Goal: Transaction & Acquisition: Book appointment/travel/reservation

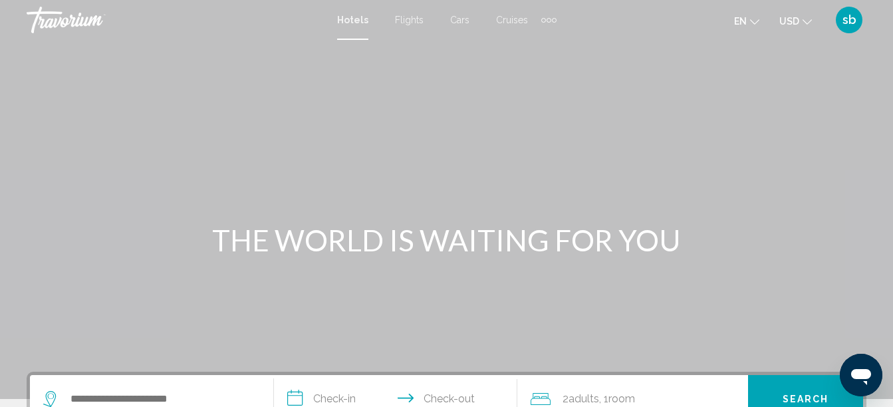
scroll to position [133, 0]
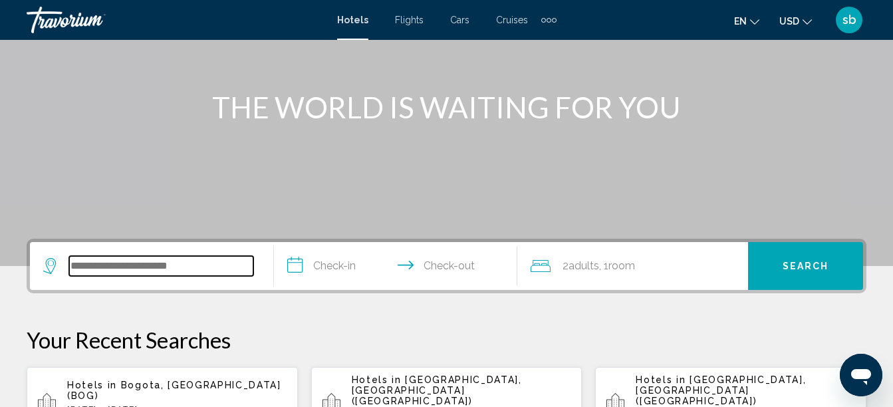
click at [136, 265] on input "Search widget" at bounding box center [161, 266] width 184 height 20
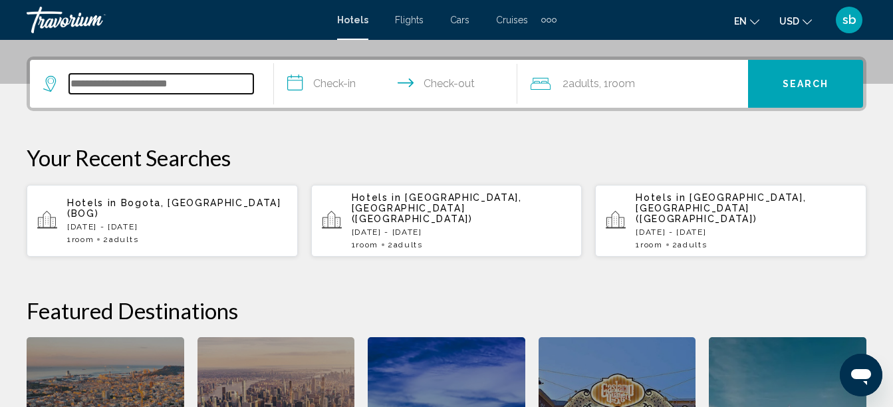
scroll to position [328, 0]
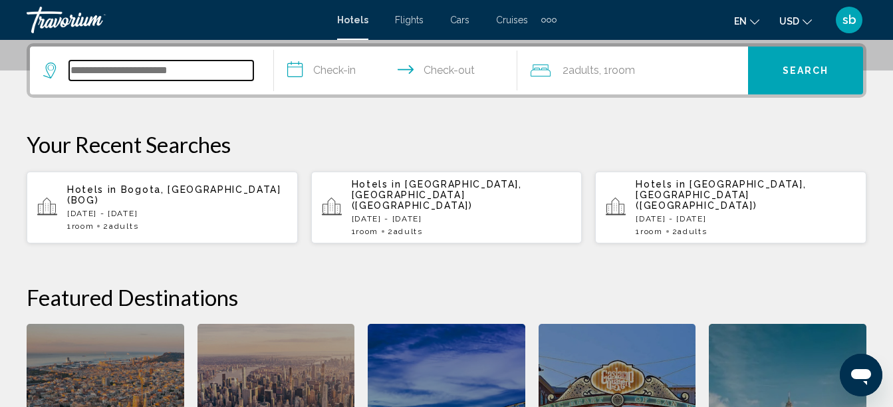
click at [167, 71] on input "Search widget" at bounding box center [161, 70] width 184 height 20
click at [167, 71] on input "*" at bounding box center [161, 70] width 184 height 20
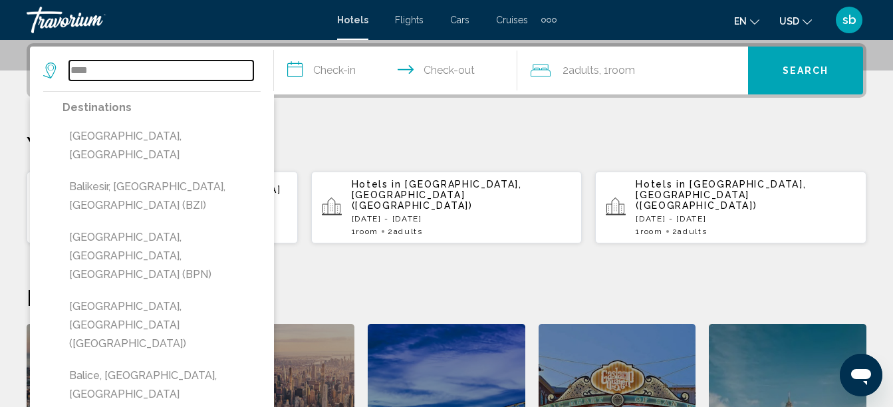
type input "****"
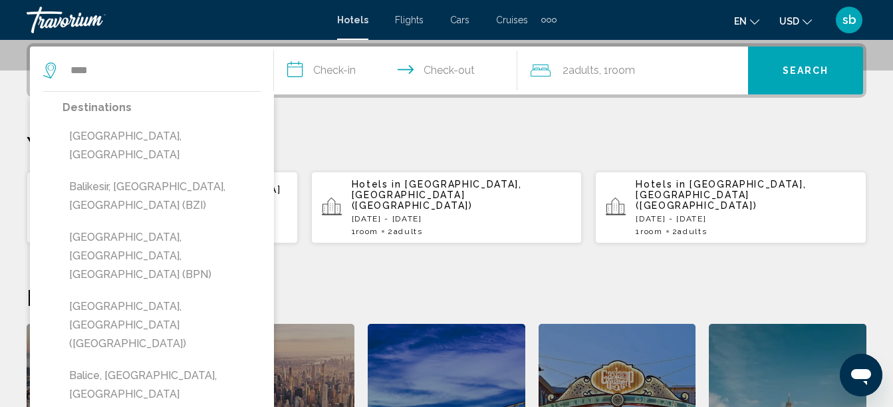
click at [332, 72] on input "**********" at bounding box center [398, 73] width 249 height 52
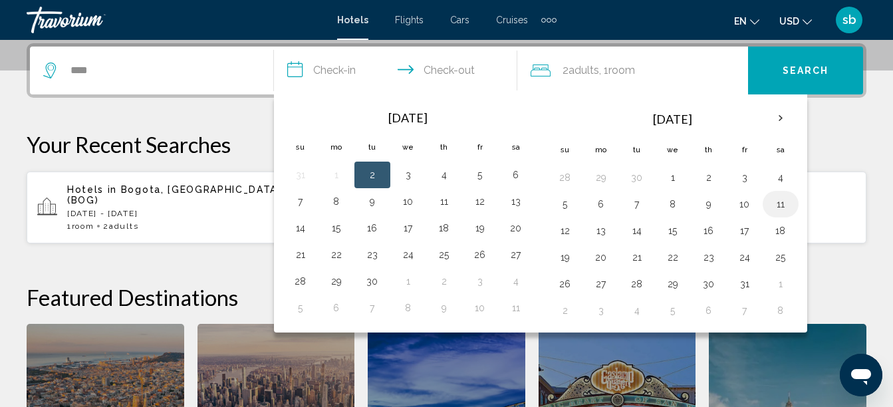
click at [786, 201] on button "11" at bounding box center [780, 204] width 21 height 19
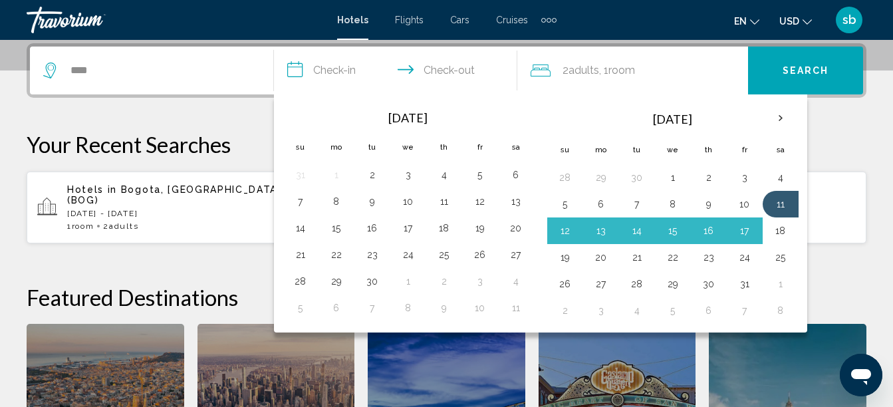
click at [778, 231] on button "18" at bounding box center [780, 230] width 21 height 19
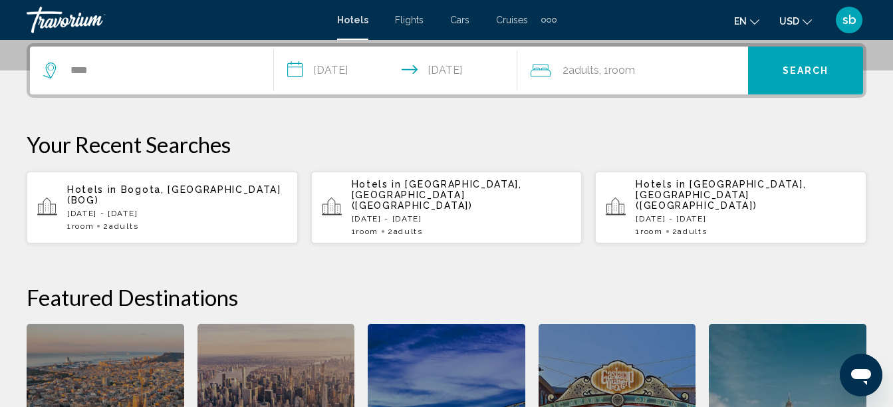
click at [453, 64] on input "**********" at bounding box center [398, 73] width 249 height 52
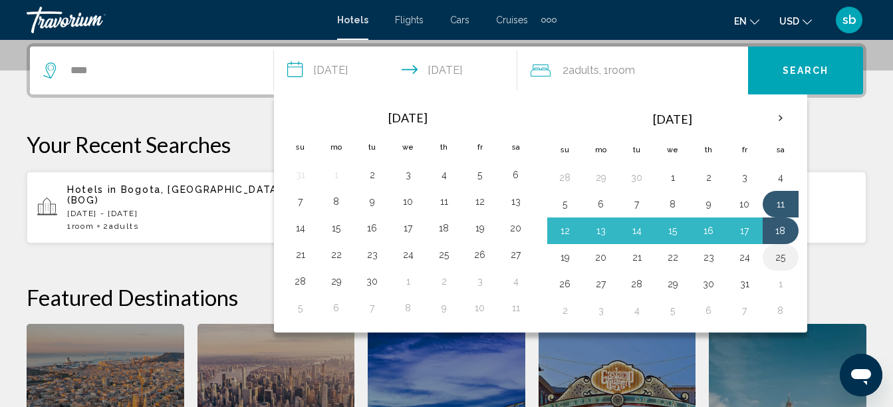
click at [782, 268] on td "25" at bounding box center [780, 257] width 36 height 27
click at [782, 259] on button "25" at bounding box center [780, 257] width 21 height 19
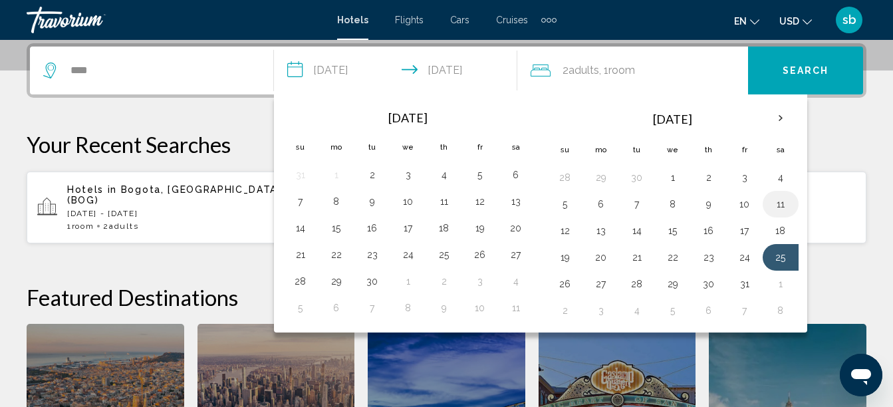
click at [786, 201] on button "11" at bounding box center [780, 204] width 21 height 19
type input "**********"
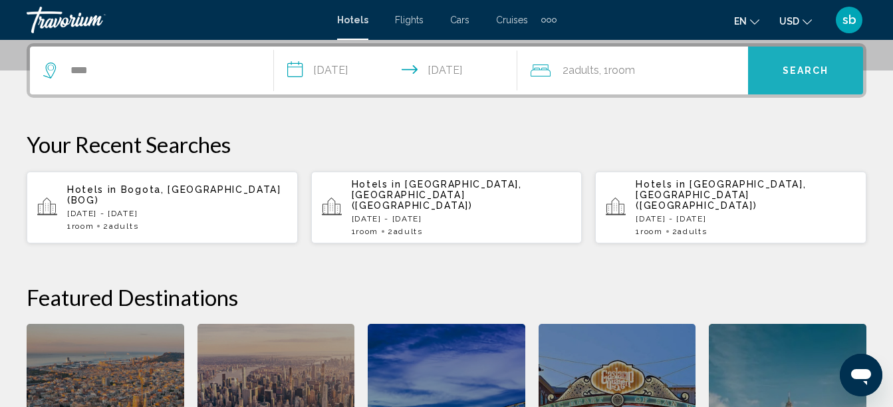
click at [813, 69] on span "Search" at bounding box center [805, 71] width 47 height 11
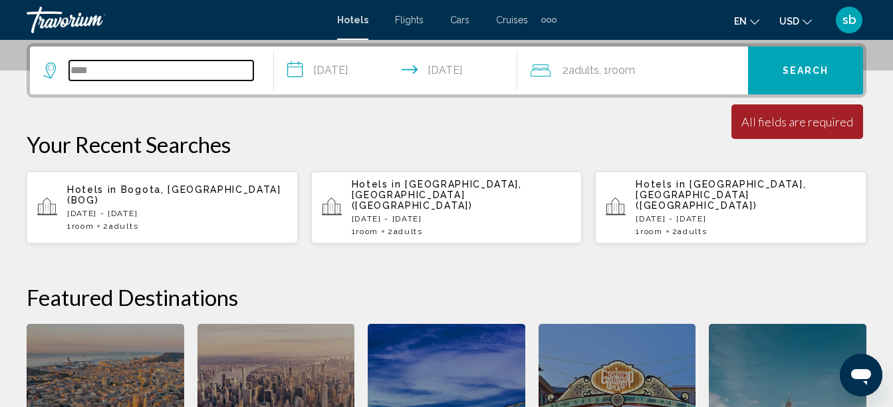
click at [172, 66] on input "****" at bounding box center [161, 70] width 184 height 20
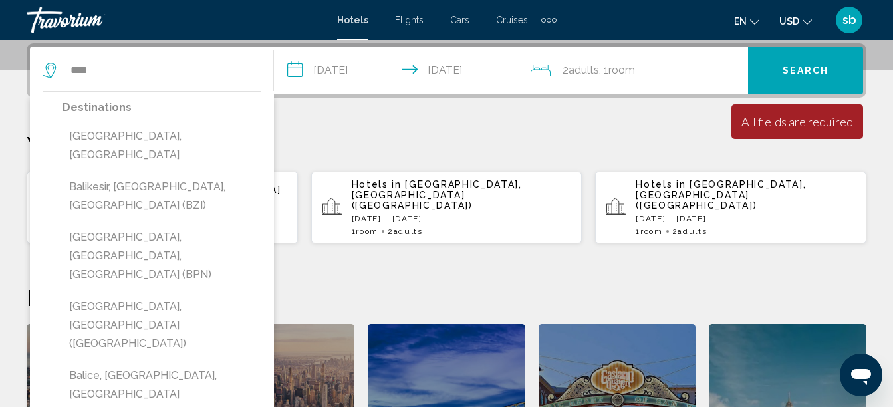
click at [645, 63] on div "2 Adult Adults , 1 Room rooms" at bounding box center [638, 70] width 217 height 19
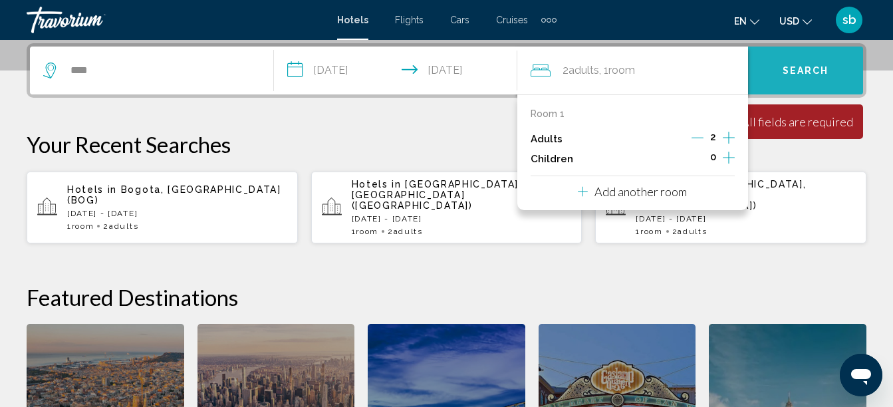
click at [822, 67] on span "Search" at bounding box center [805, 71] width 47 height 11
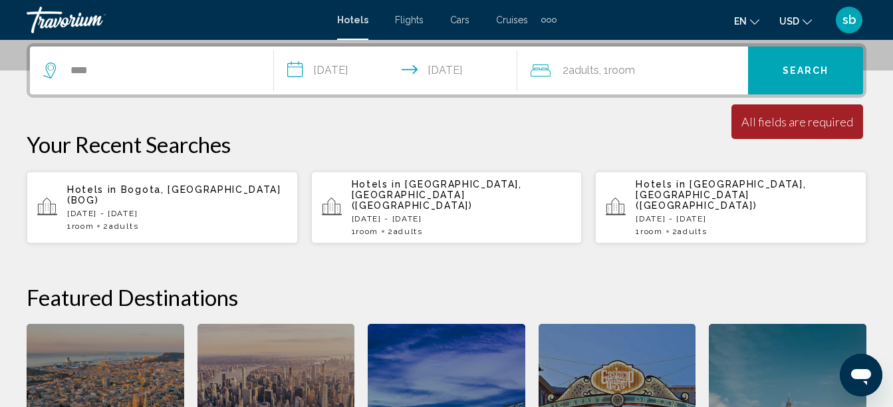
click at [822, 67] on span "Search" at bounding box center [805, 71] width 47 height 11
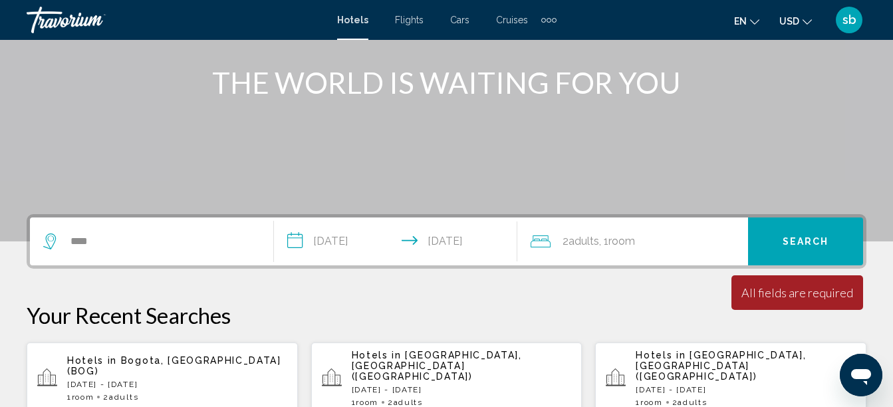
scroll to position [129, 0]
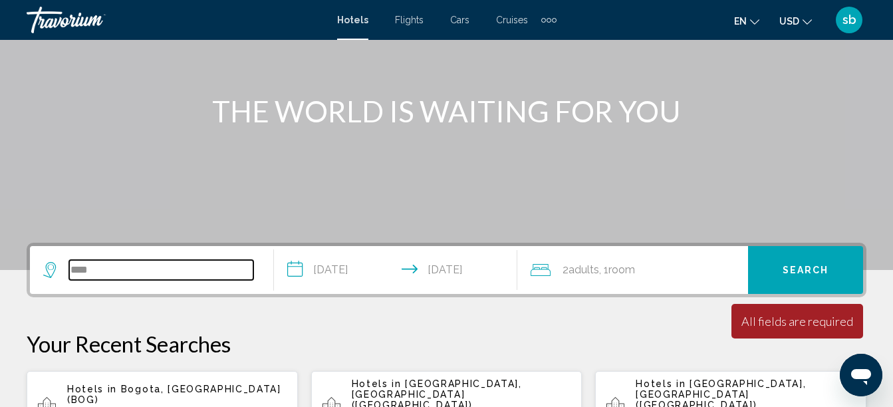
click at [166, 271] on input "****" at bounding box center [161, 270] width 184 height 20
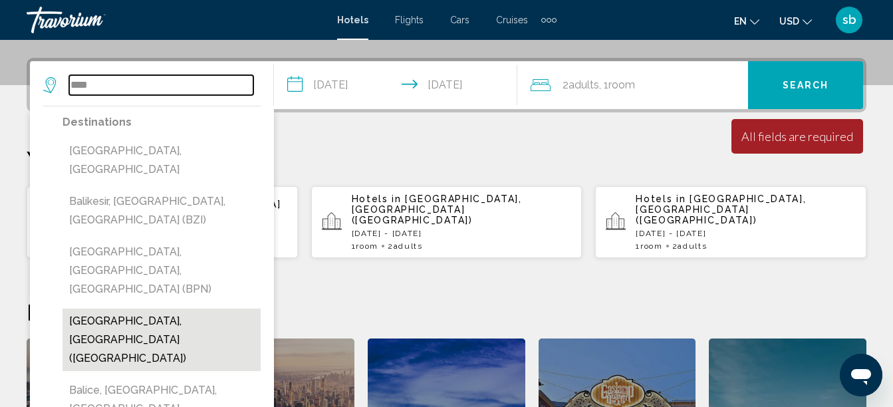
scroll to position [328, 0]
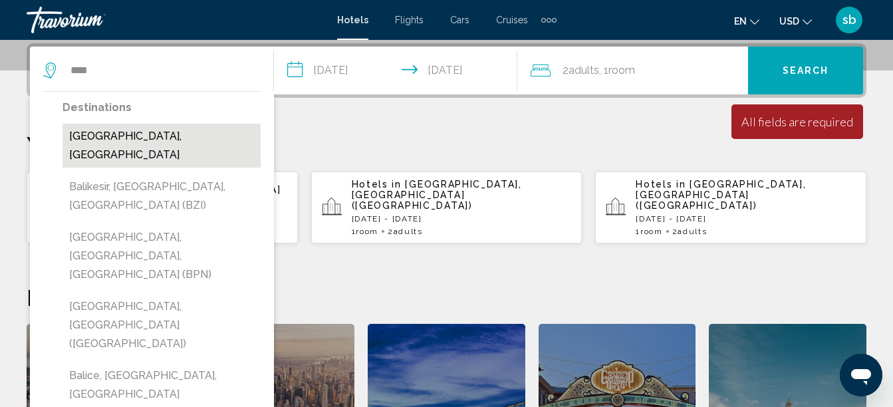
click at [146, 135] on button "[GEOGRAPHIC_DATA], [GEOGRAPHIC_DATA]" at bounding box center [161, 146] width 198 height 44
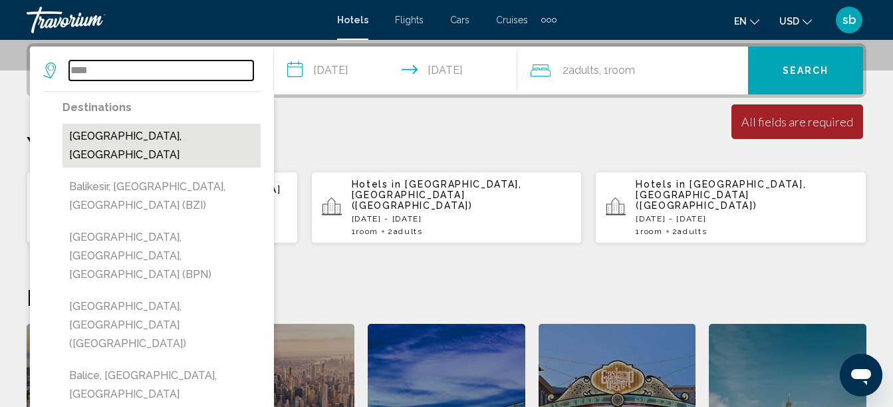
type input "**********"
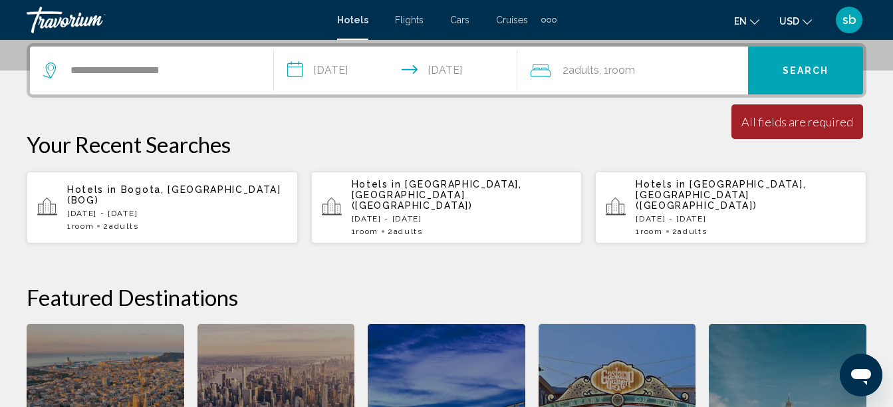
click at [822, 73] on span "Search" at bounding box center [805, 71] width 47 height 11
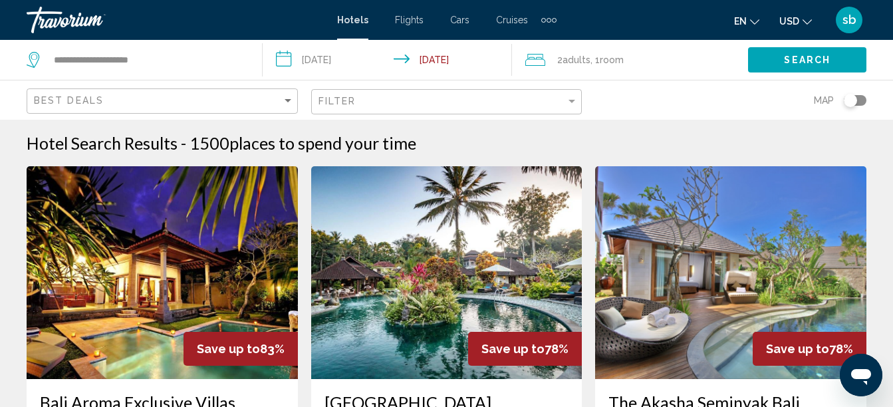
click at [804, 16] on mat-icon "Change currency" at bounding box center [806, 19] width 9 height 9
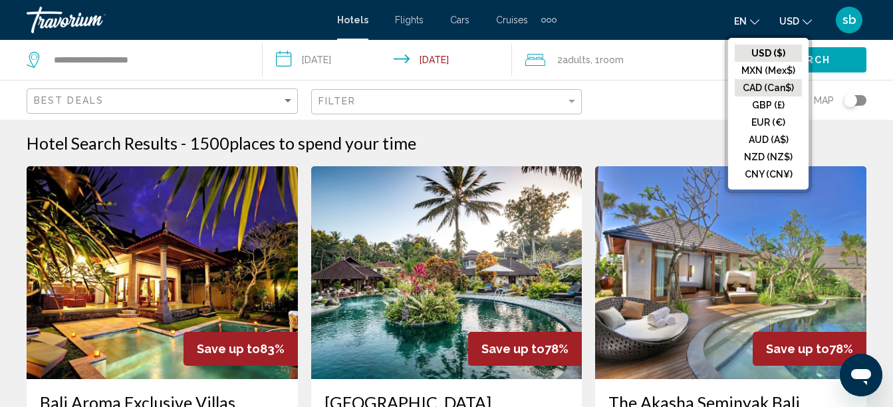
click at [772, 86] on button "CAD (Can$)" at bounding box center [768, 87] width 67 height 17
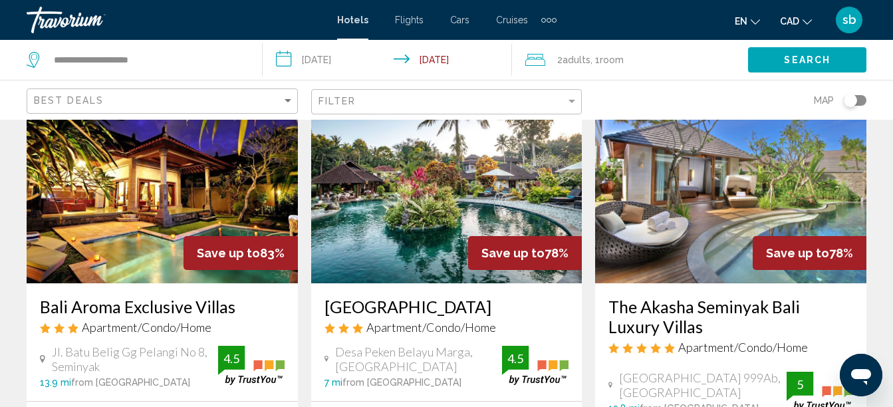
scroll to position [266, 0]
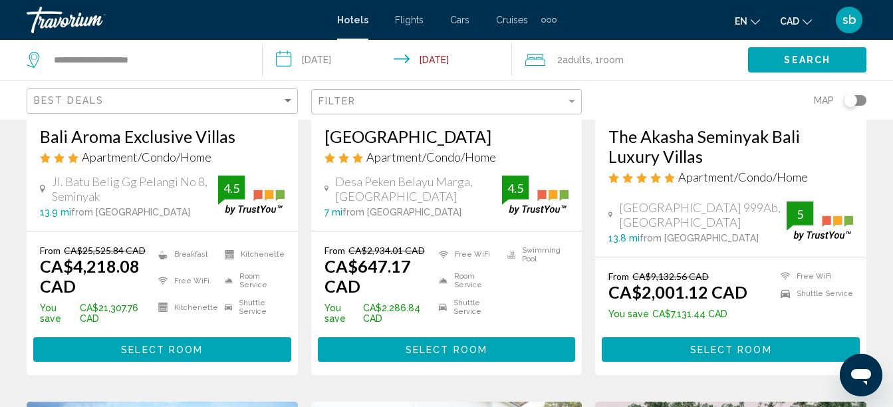
click at [398, 136] on h3 "[GEOGRAPHIC_DATA]" at bounding box center [446, 136] width 245 height 20
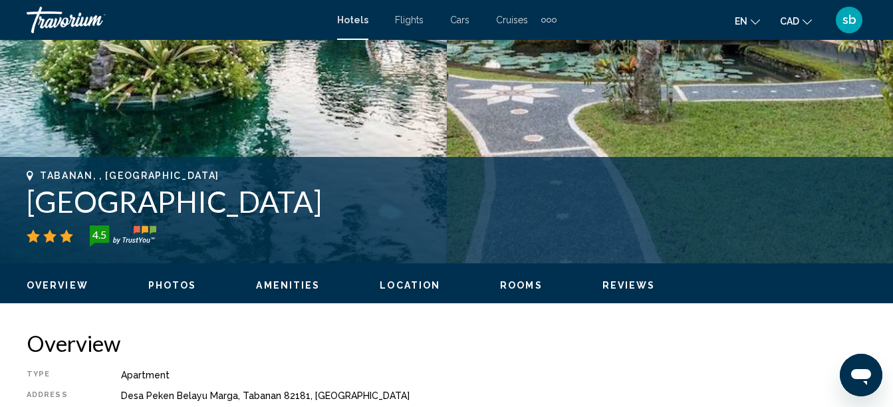
scroll to position [465, 0]
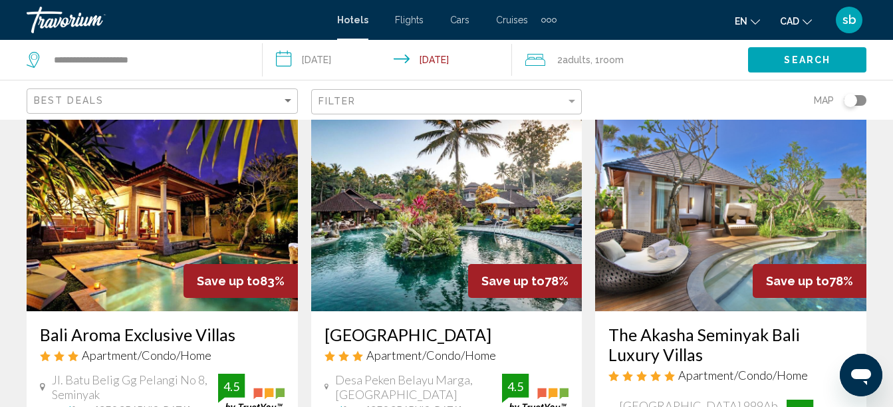
scroll to position [66, 0]
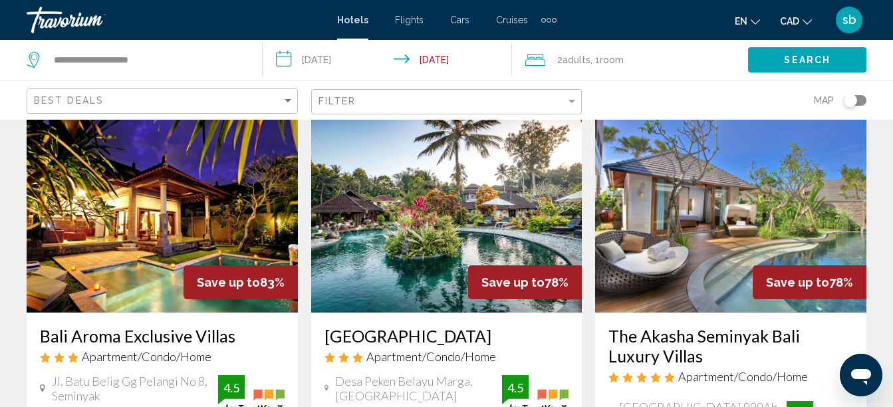
click at [477, 193] on img "Main content" at bounding box center [446, 206] width 271 height 213
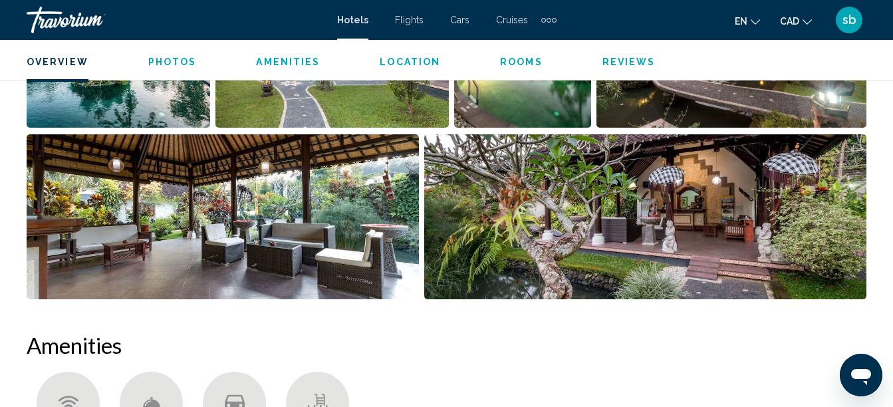
scroll to position [798, 0]
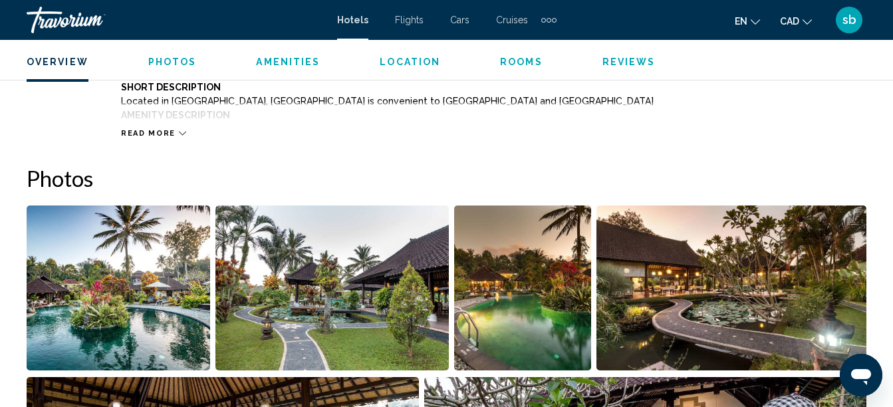
click at [96, 281] on img "Open full-screen image slider" at bounding box center [118, 287] width 183 height 165
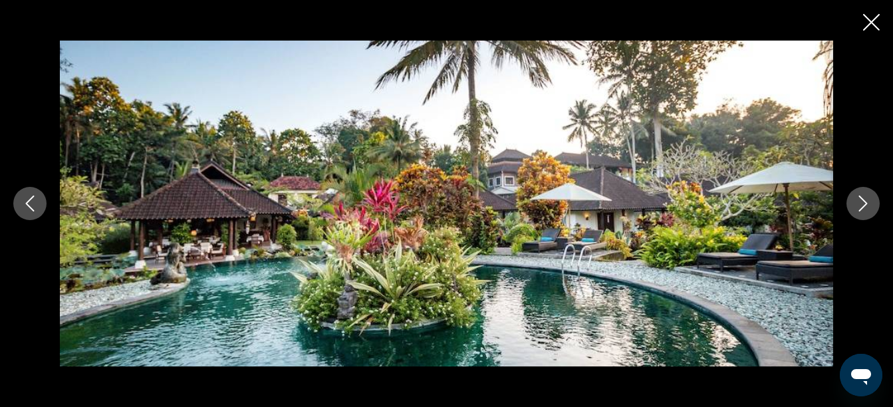
click at [853, 207] on button "Next image" at bounding box center [862, 203] width 33 height 33
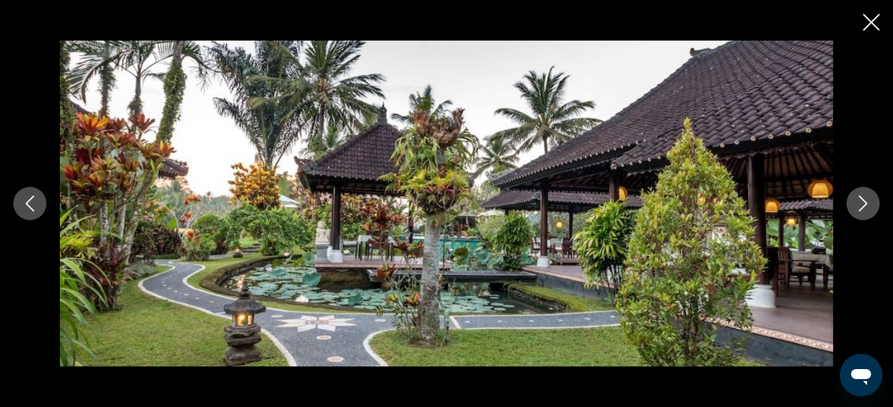
click at [853, 207] on button "Next image" at bounding box center [862, 203] width 33 height 33
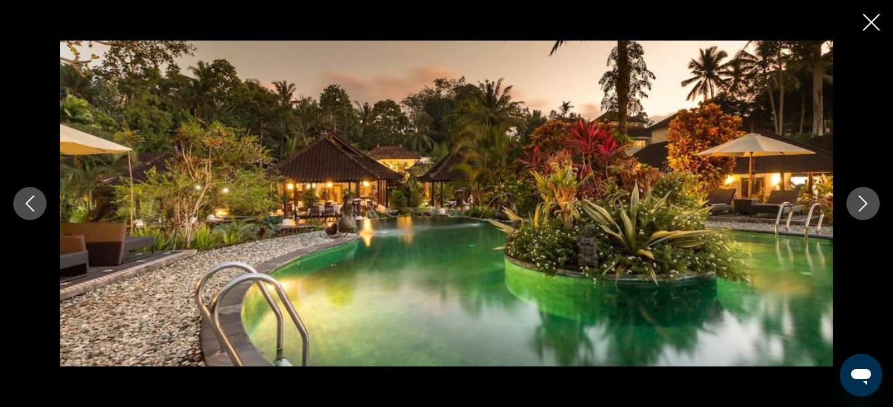
click at [853, 207] on button "Next image" at bounding box center [862, 203] width 33 height 33
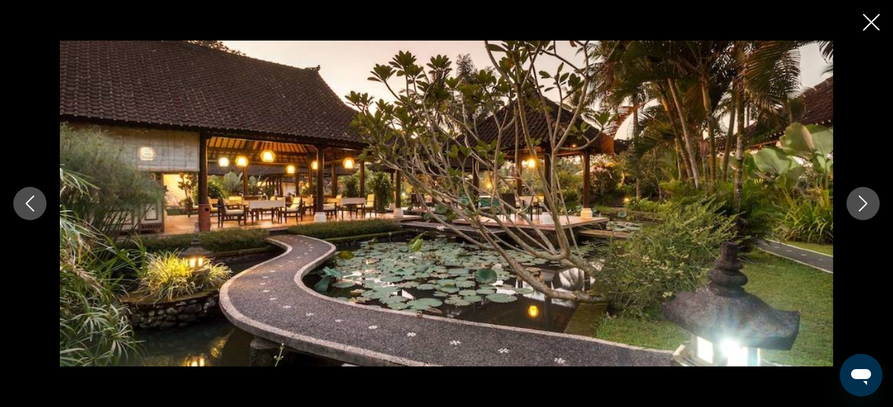
click at [853, 207] on button "Next image" at bounding box center [862, 203] width 33 height 33
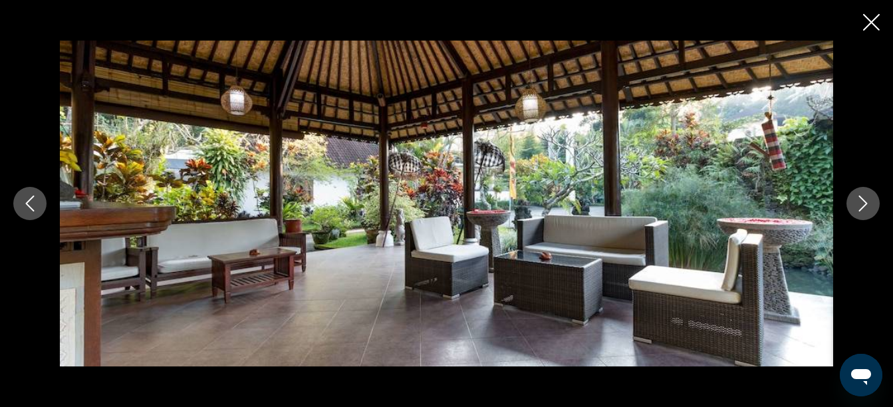
click at [24, 199] on icon "Previous image" at bounding box center [30, 203] width 16 height 16
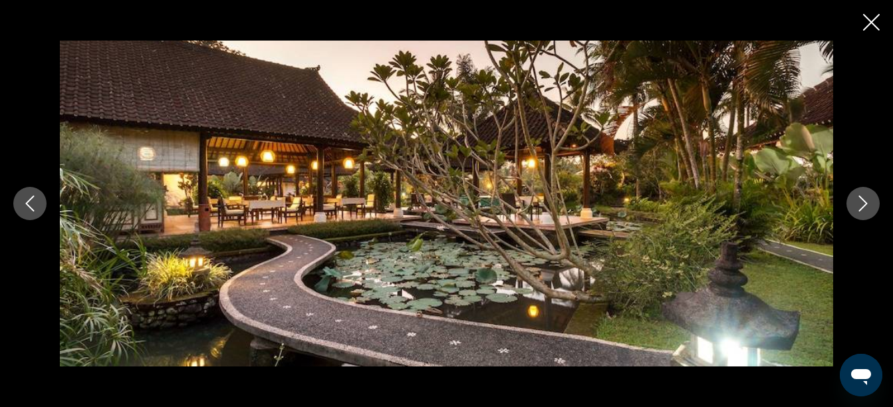
click at [24, 199] on icon "Previous image" at bounding box center [30, 203] width 16 height 16
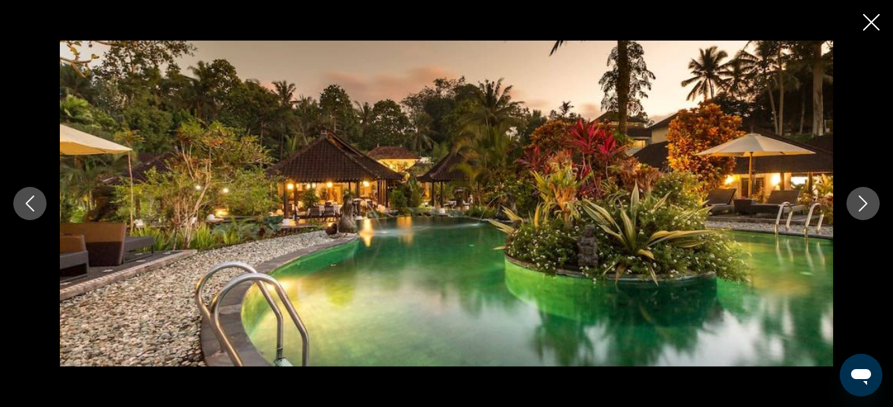
click at [24, 199] on icon "Previous image" at bounding box center [30, 203] width 16 height 16
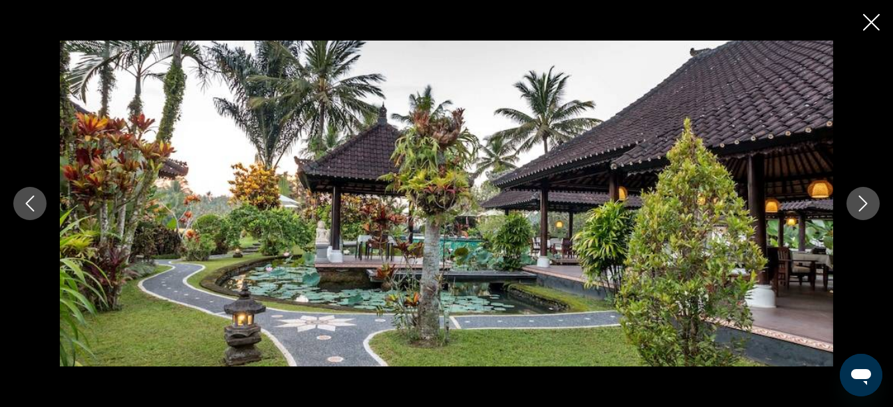
click at [24, 199] on icon "Previous image" at bounding box center [30, 203] width 16 height 16
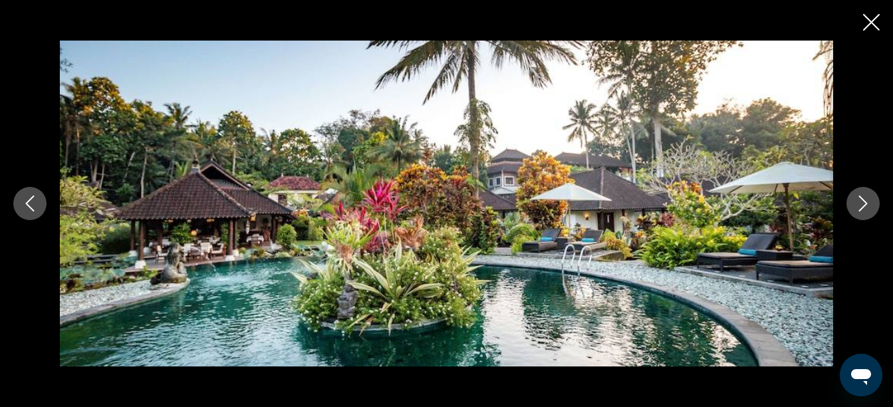
click at [24, 199] on icon "Previous image" at bounding box center [30, 203] width 16 height 16
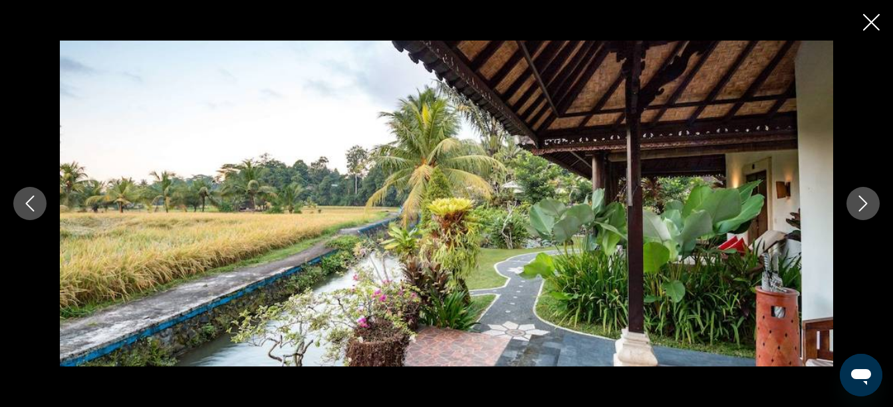
click at [852, 194] on button "Next image" at bounding box center [862, 203] width 33 height 33
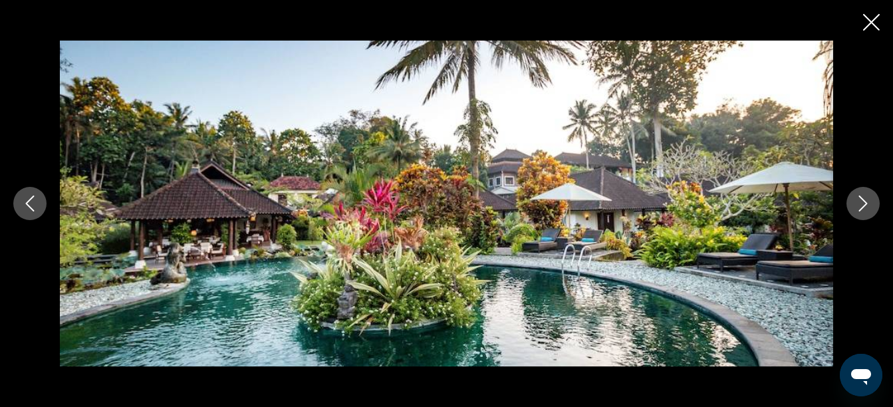
drag, startPoint x: 428, startPoint y: 225, endPoint x: 870, endPoint y: 15, distance: 489.7
click at [870, 15] on icon "Close slideshow" at bounding box center [871, 22] width 17 height 17
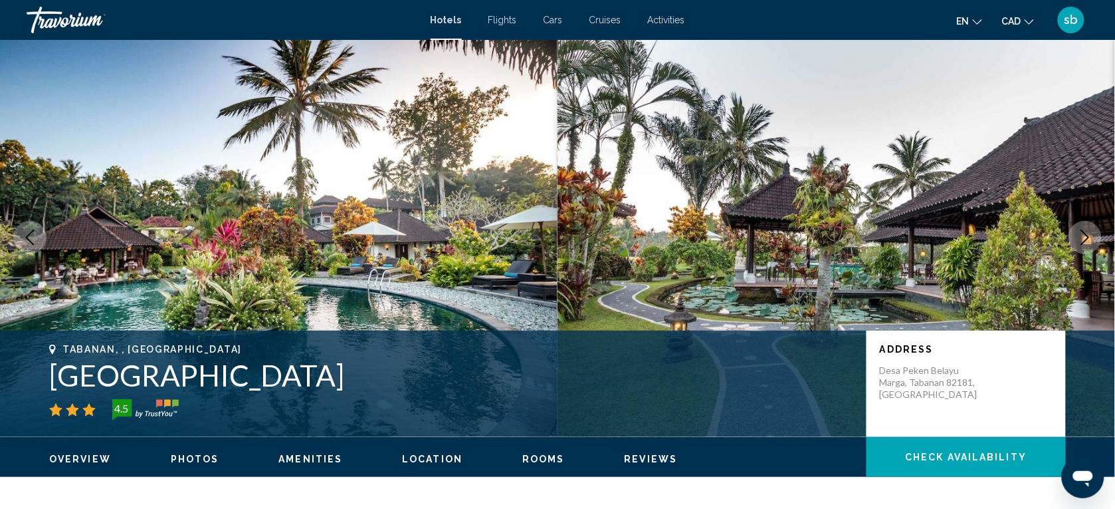
scroll to position [667, 0]
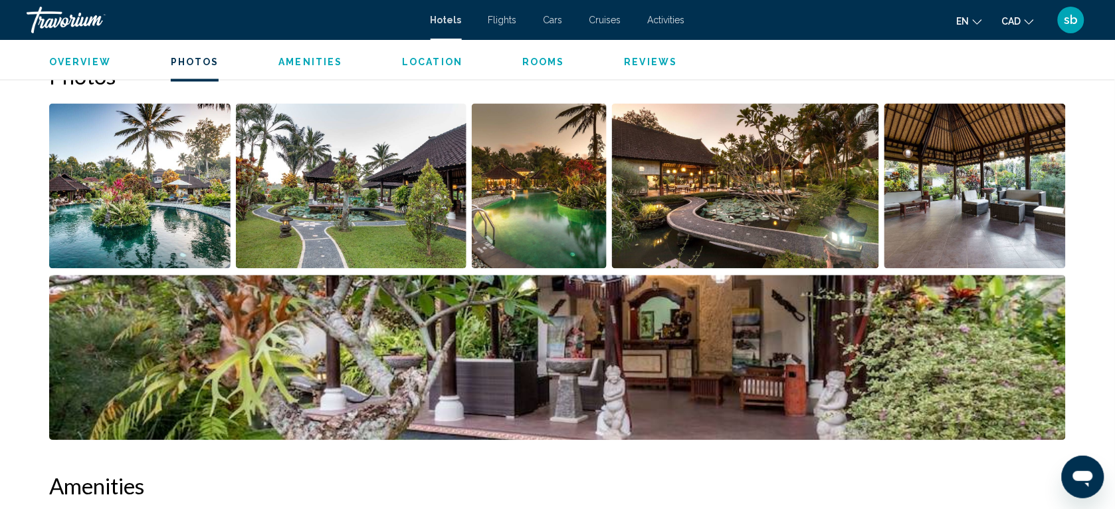
click at [127, 176] on img "Open full-screen image slider" at bounding box center [139, 186] width 181 height 165
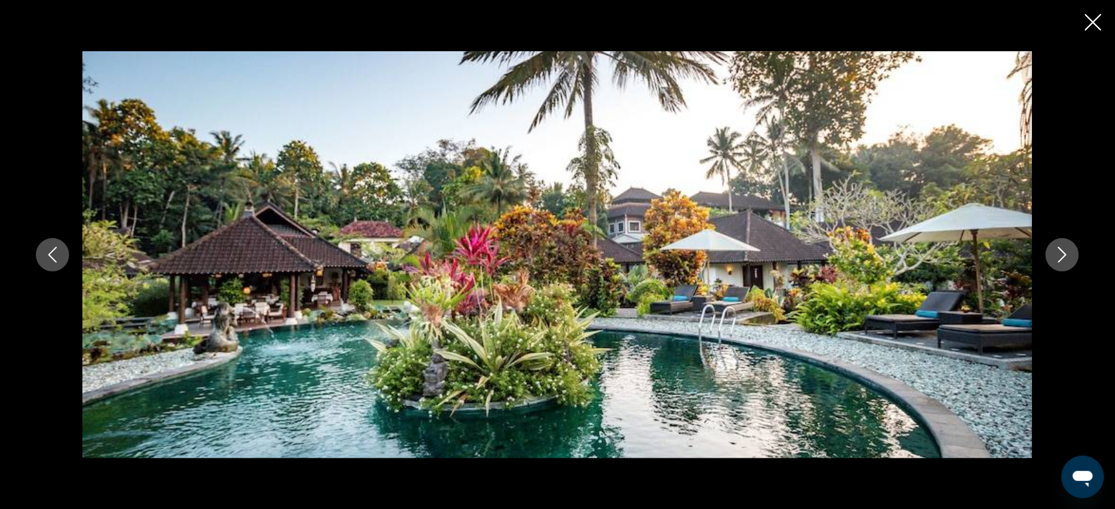
drag, startPoint x: 491, startPoint y: 214, endPoint x: 349, endPoint y: 223, distance: 141.9
click at [349, 223] on img "Main content" at bounding box center [557, 254] width 951 height 407
click at [902, 17] on icon "Close slideshow" at bounding box center [1094, 22] width 17 height 17
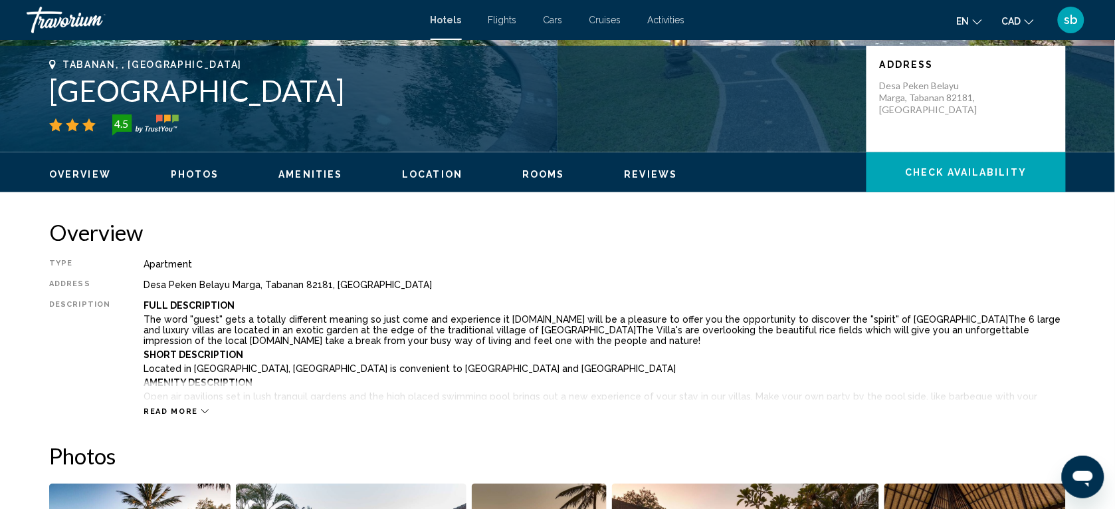
scroll to position [85, 0]
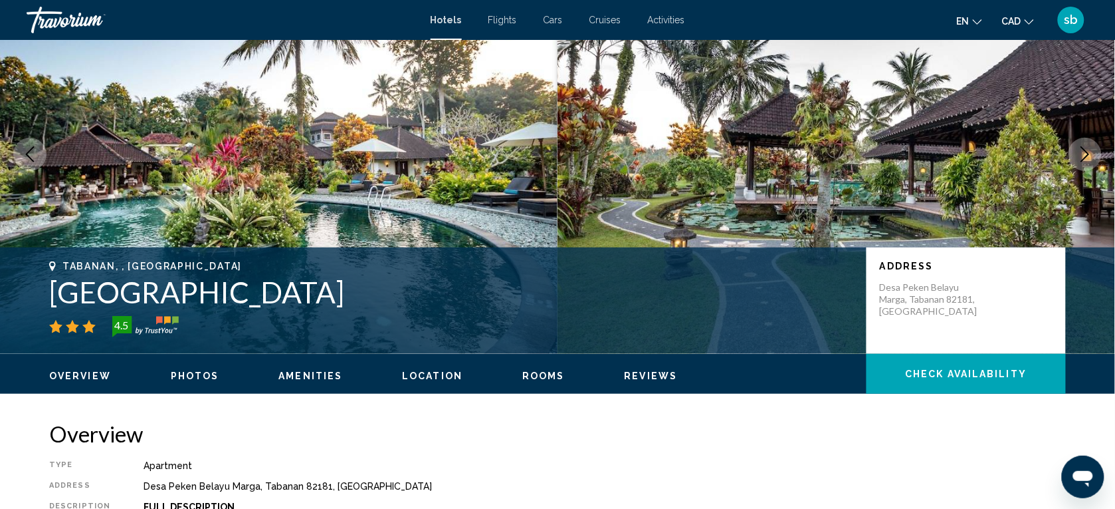
drag, startPoint x: 55, startPoint y: 292, endPoint x: 334, endPoint y: 284, distance: 280.0
click at [334, 284] on h1 "[GEOGRAPHIC_DATA]" at bounding box center [451, 292] width 804 height 35
copy h1 "[GEOGRAPHIC_DATA]"
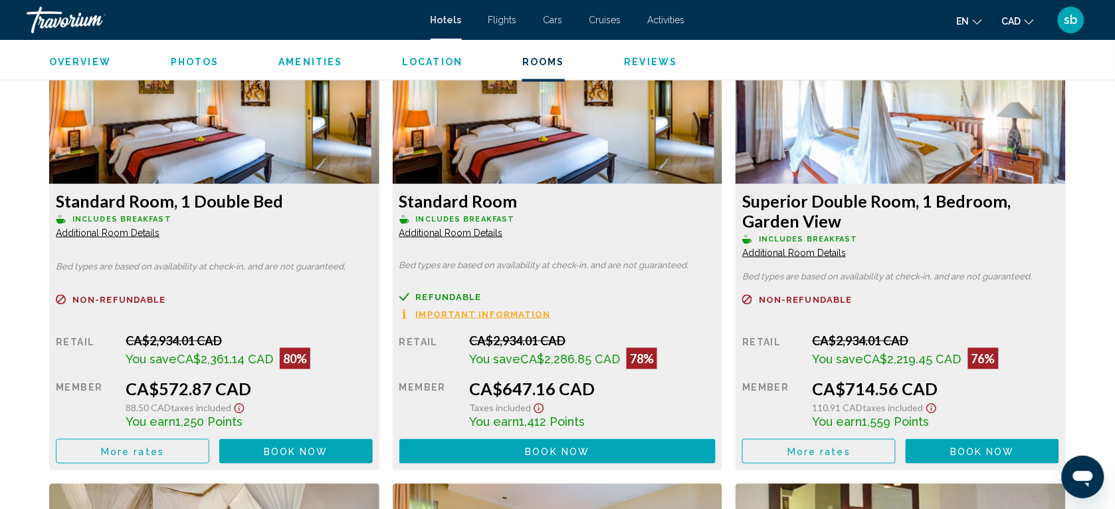
scroll to position [1828, 0]
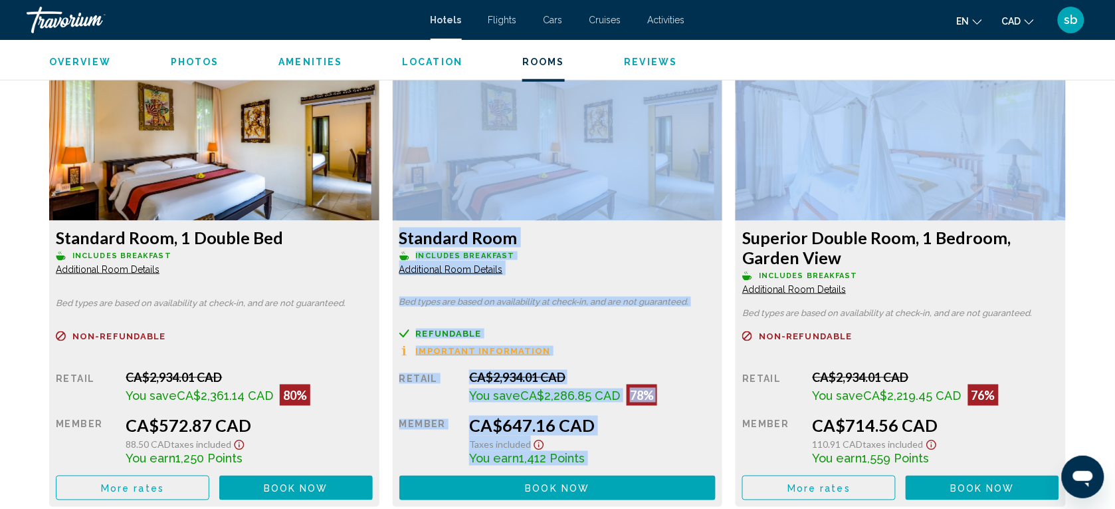
drag, startPoint x: 389, startPoint y: 83, endPoint x: 712, endPoint y: 490, distance: 519.5
click at [712, 406] on div "Standard Room Includes Breakfast Additional Room Details Bed types are based on…" at bounding box center [558, 281] width 344 height 452
drag, startPoint x: 712, startPoint y: 490, endPoint x: 656, endPoint y: 419, distance: 90.4
click at [372, 406] on div "CA$647.16 CAD" at bounding box center [249, 425] width 247 height 20
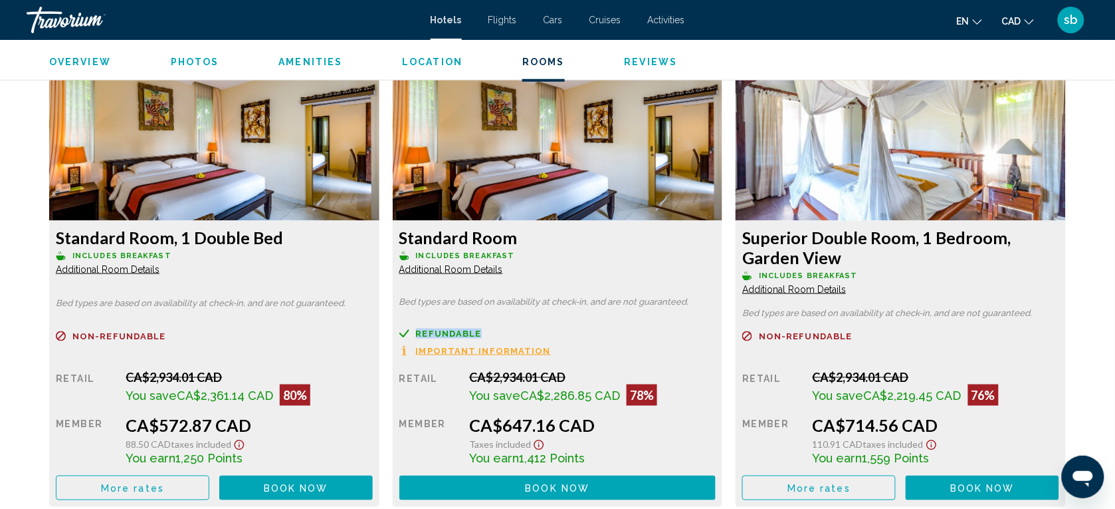
drag, startPoint x: 393, startPoint y: 337, endPoint x: 513, endPoint y: 333, distance: 120.4
click at [513, 333] on div "Standard Room Includes Breakfast Additional Room Details Bed types are based on…" at bounding box center [558, 281] width 344 height 452
drag, startPoint x: 513, startPoint y: 333, endPoint x: 390, endPoint y: 255, distance: 146.4
click at [387, 254] on div "Standard Room Includes Breakfast Additional Room Details Bed types are based on…" at bounding box center [558, 281] width 344 height 452
drag, startPoint x: 423, startPoint y: 257, endPoint x: 536, endPoint y: 253, distance: 113.7
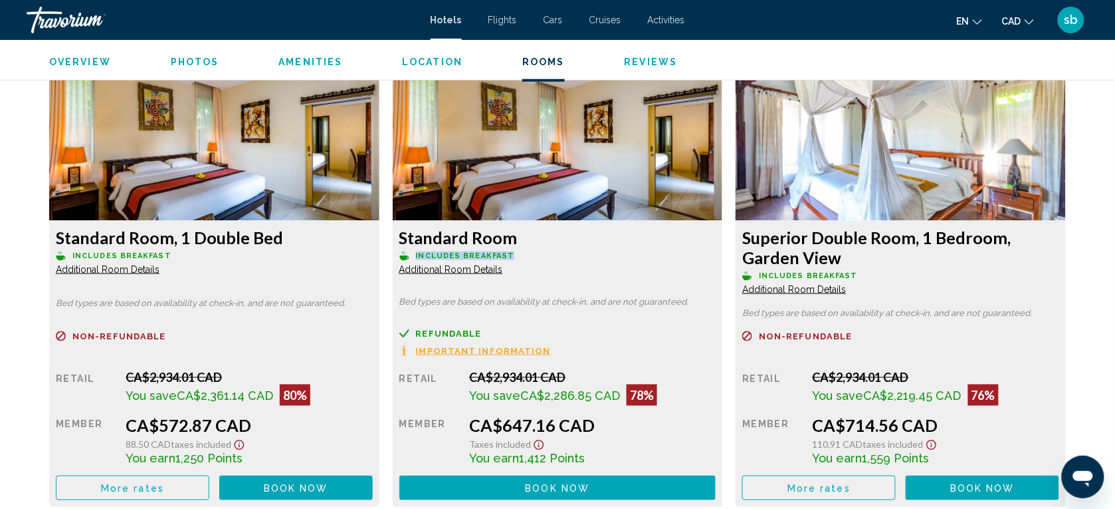
click at [380, 253] on div "Standard Room Includes Breakfast Additional Room Details Bed types are based on…" at bounding box center [214, 364] width 330 height 286
click at [372, 406] on div "You earn 1,412 Points" at bounding box center [249, 458] width 247 height 15
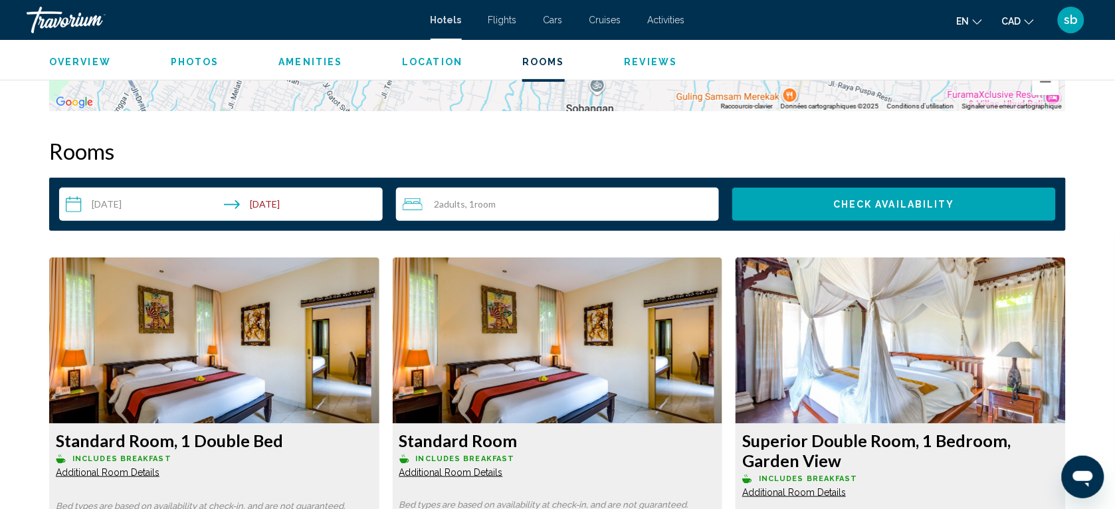
scroll to position [1579, 0]
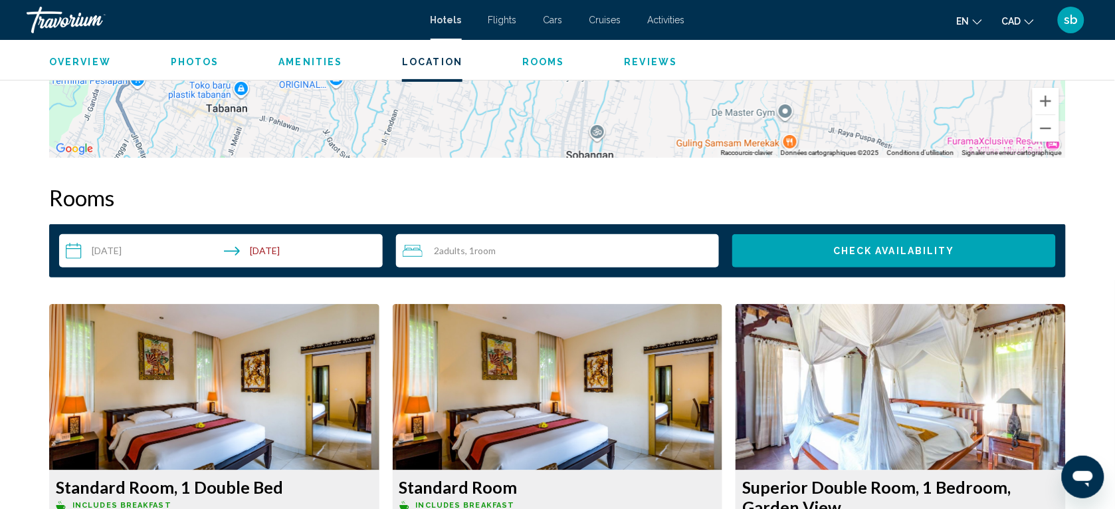
drag, startPoint x: 80, startPoint y: 239, endPoint x: 346, endPoint y: 247, distance: 266.7
click at [346, 247] on input "**********" at bounding box center [223, 252] width 329 height 37
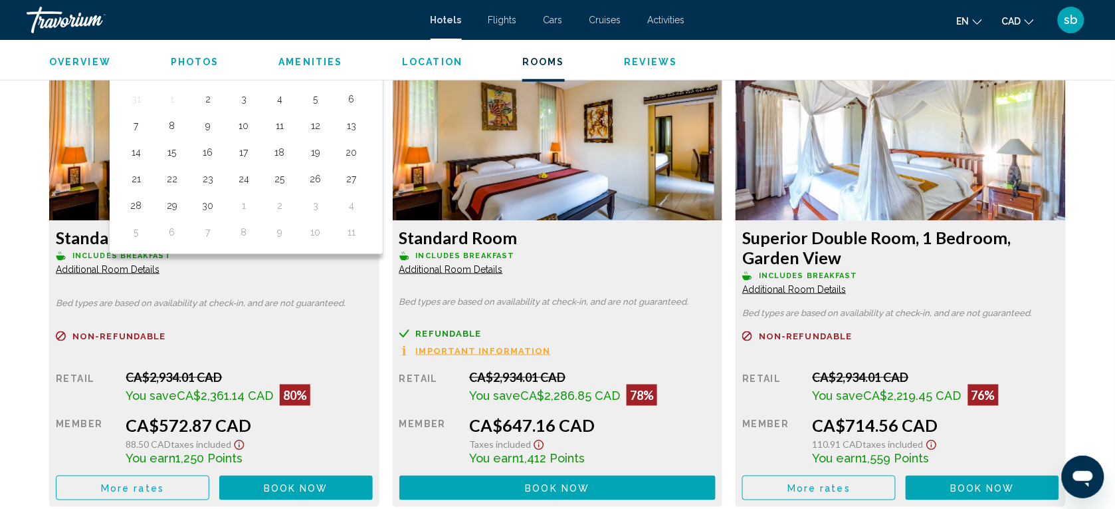
click at [380, 324] on div "Standard Room Includes Breakfast Additional Room Details Bed types are based on…" at bounding box center [214, 364] width 330 height 286
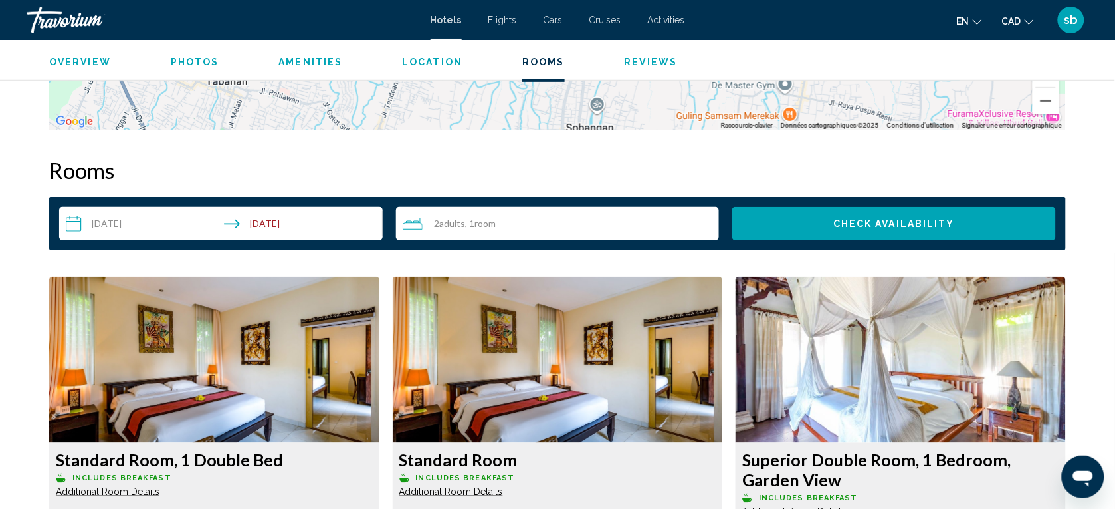
scroll to position [1828, 0]
